Goal: Task Accomplishment & Management: Manage account settings

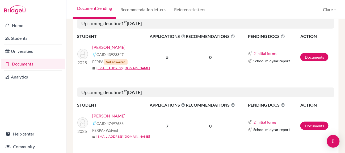
scroll to position [106, 0]
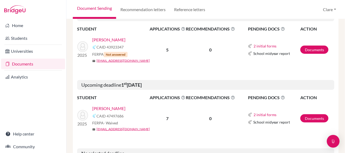
click at [116, 109] on link "[PERSON_NAME]" at bounding box center [108, 108] width 33 height 6
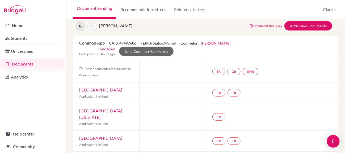
scroll to position [12, 0]
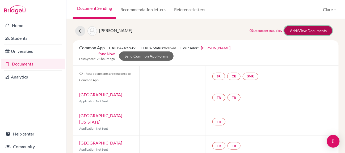
click at [296, 31] on link "Add/View Documents" at bounding box center [308, 30] width 48 height 9
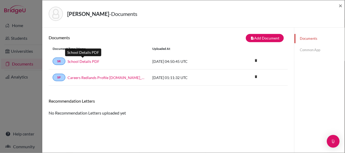
click at [72, 61] on link "School Details PDF" at bounding box center [83, 62] width 32 height 6
